Goal: Task Accomplishment & Management: Complete application form

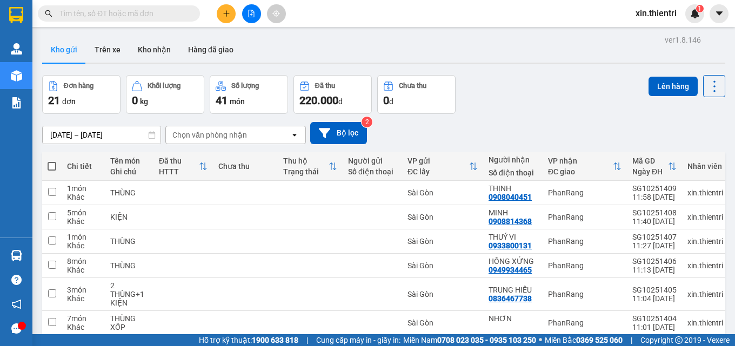
click at [225, 11] on icon "plus" at bounding box center [227, 14] width 8 height 8
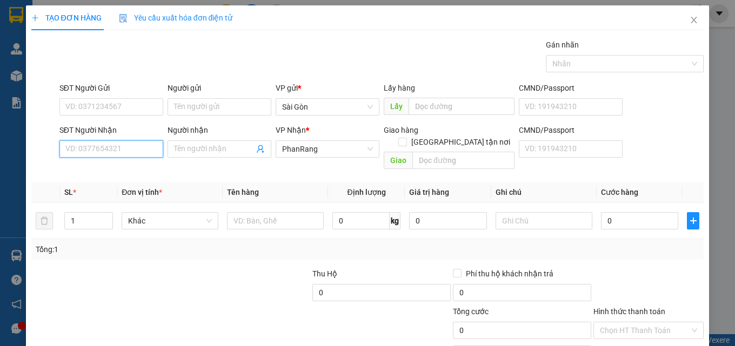
click at [118, 152] on input "SĐT Người Nhận" at bounding box center [111, 148] width 104 height 17
click at [124, 170] on div "0792574374 - LONG" at bounding box center [110, 171] width 90 height 12
type input "0792574374"
type input "LONG"
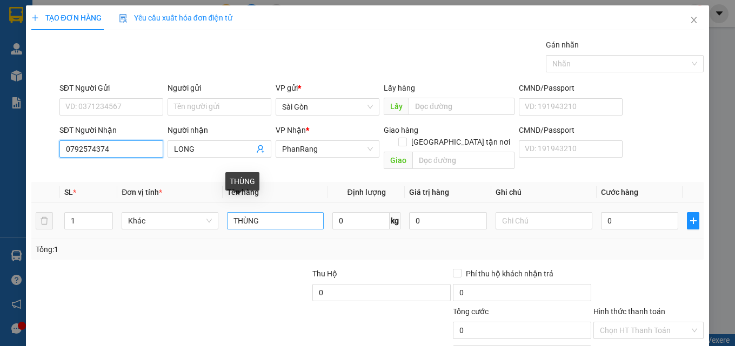
type input "0792574374"
click at [268, 212] on input "THÙNG" at bounding box center [275, 220] width 97 height 17
type input "T"
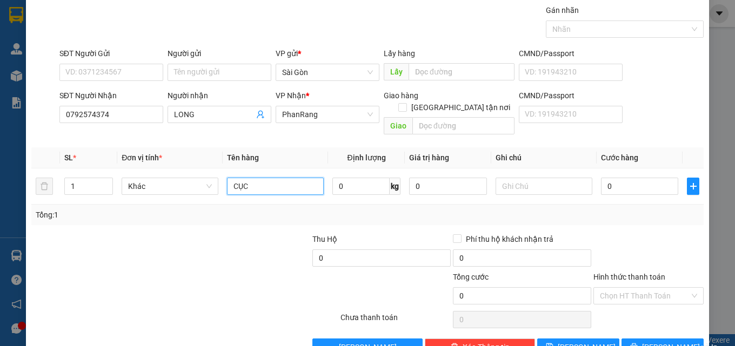
scroll to position [53, 0]
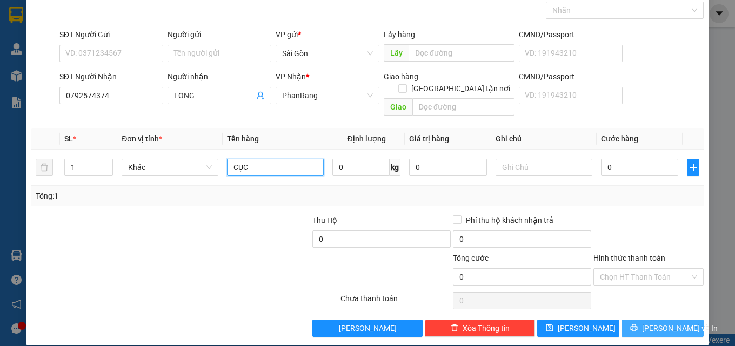
type input "CỤC"
click at [655, 323] on span "[PERSON_NAME] và In" at bounding box center [680, 329] width 76 height 12
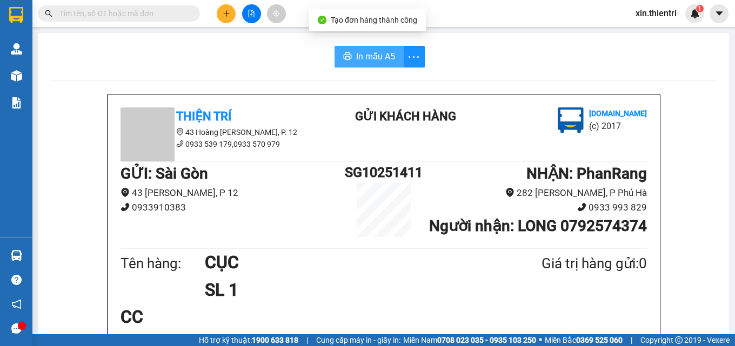
click at [346, 56] on icon "printer" at bounding box center [347, 56] width 9 height 9
